Goal: Register for event/course

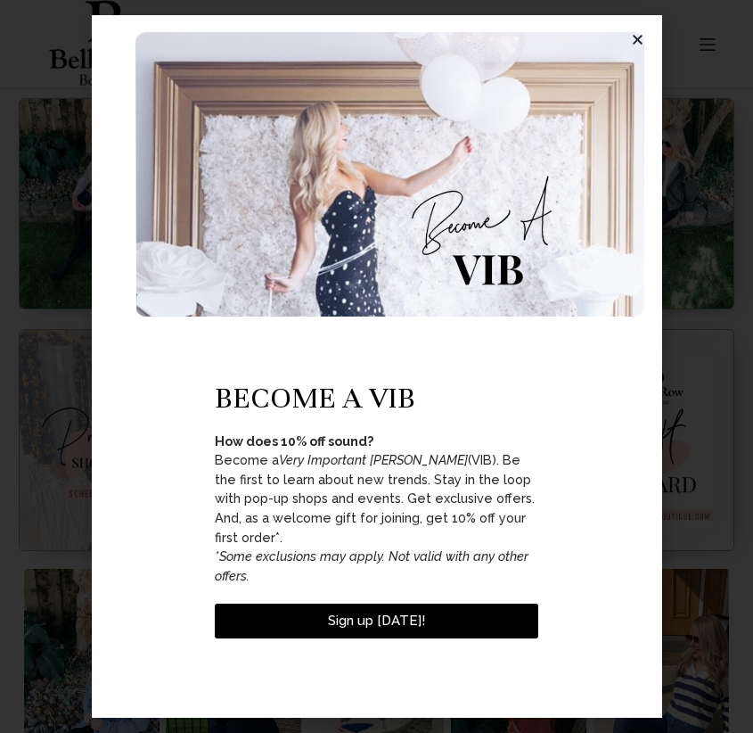
click at [376, 620] on span "Sign up [DATE]!" at bounding box center [376, 620] width 97 height 16
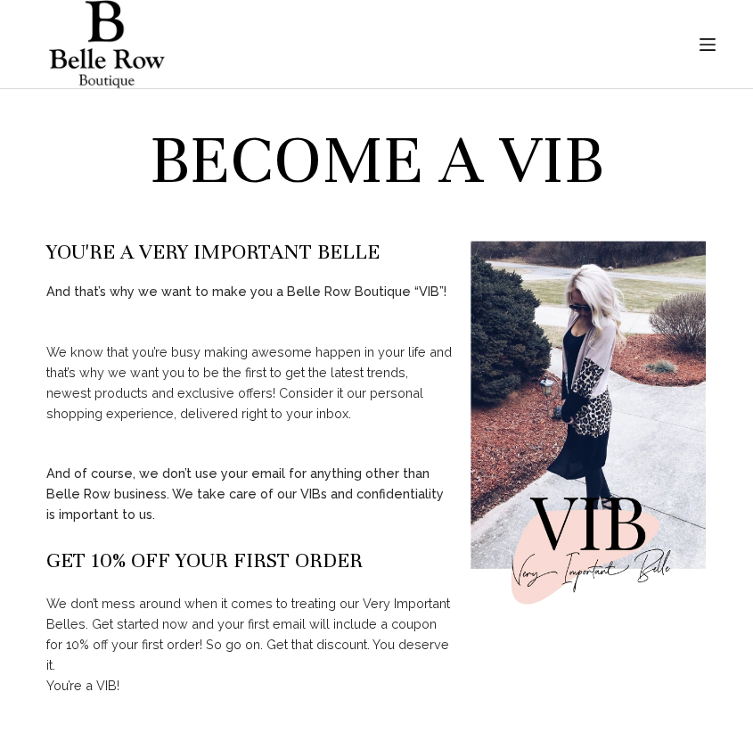
click at [707, 44] on rect "Menu" at bounding box center [708, 45] width 16 height 2
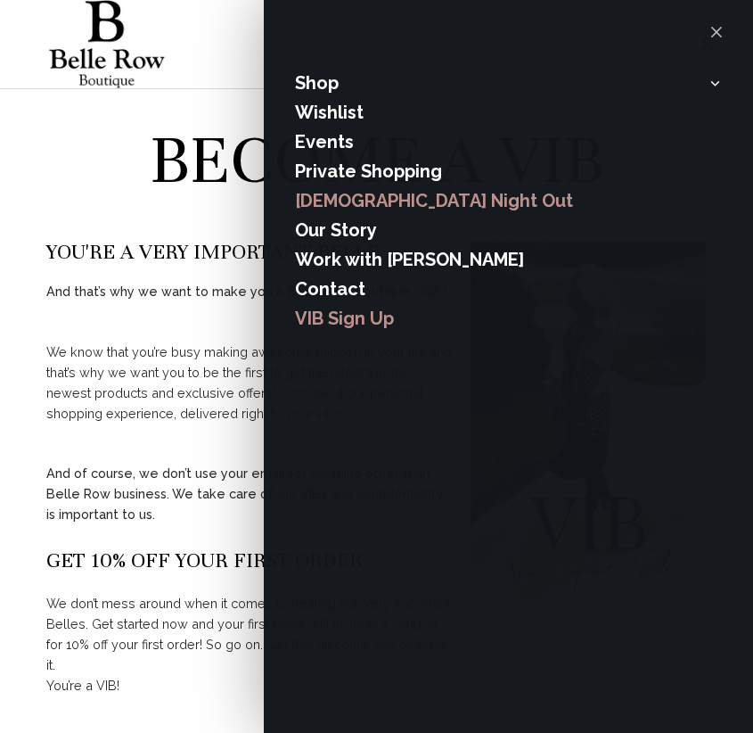
click at [508, 201] on link "[DEMOGRAPHIC_DATA] Night Out" at bounding box center [508, 200] width 427 height 29
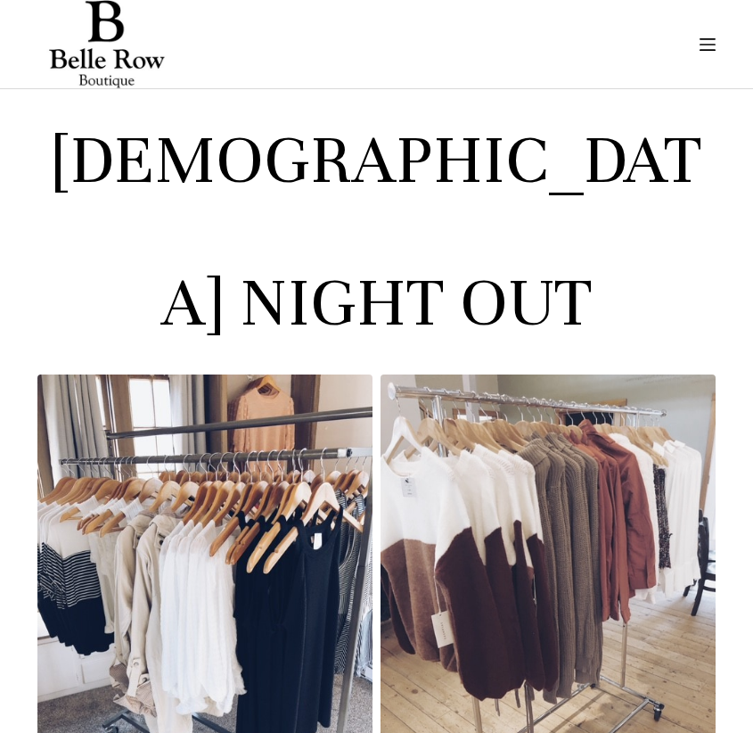
click at [707, 44] on rect "Menu" at bounding box center [708, 45] width 16 height 2
